Goal: Information Seeking & Learning: Learn about a topic

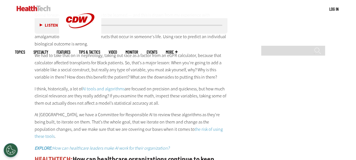
scroll to position [1153, 0]
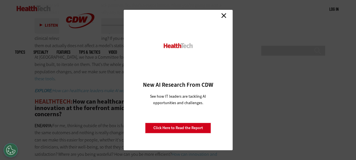
click at [222, 15] on link "Close" at bounding box center [223, 15] width 8 height 8
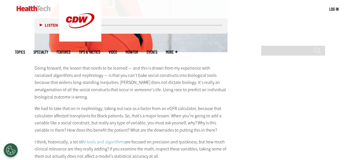
scroll to position [1041, 0]
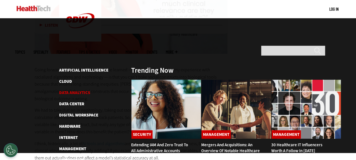
click at [69, 90] on link "Data Analytics" at bounding box center [74, 93] width 31 height 6
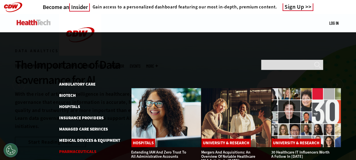
click at [89, 149] on link "Pharmaceuticals" at bounding box center [77, 152] width 37 height 6
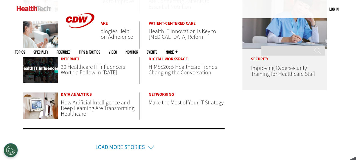
scroll to position [366, 0]
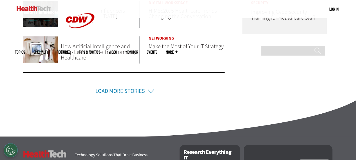
click at [115, 90] on link "Load More Stories" at bounding box center [120, 91] width 50 height 8
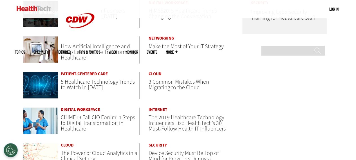
scroll to position [338, 0]
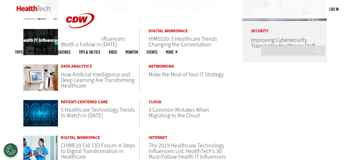
click at [191, 143] on span "The 2019 Healthcare Technology Influencers List: HealthTech’s 30 Must-Follow He…" at bounding box center [187, 151] width 77 height 19
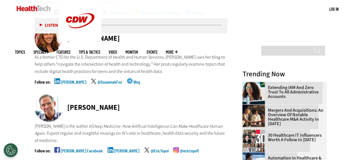
scroll to position [591, 0]
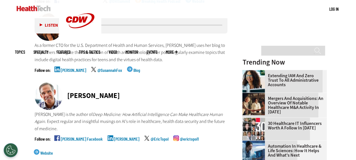
click at [69, 69] on link "Susannah Fox" at bounding box center [73, 75] width 25 height 14
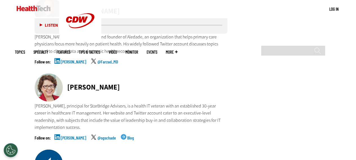
scroll to position [759, 0]
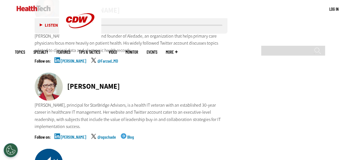
click at [71, 135] on link "Sue Schade" at bounding box center [73, 142] width 25 height 14
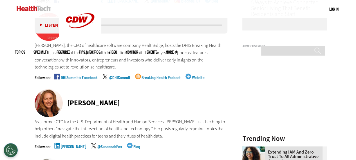
scroll to position [478, 0]
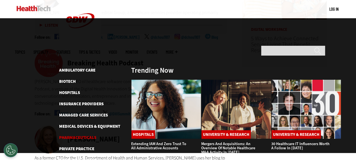
click at [78, 135] on link "Pharmaceuticals" at bounding box center [77, 138] width 37 height 6
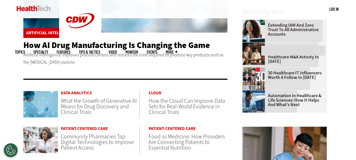
scroll to position [141, 0]
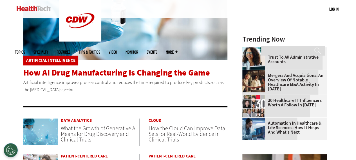
click at [105, 73] on span "How AI Drug Manufacturing Is Changing the Game" at bounding box center [116, 72] width 186 height 11
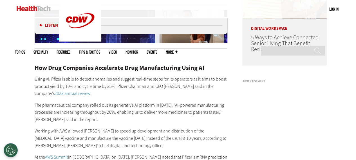
scroll to position [478, 0]
